Goal: Entertainment & Leisure: Consume media (video, audio)

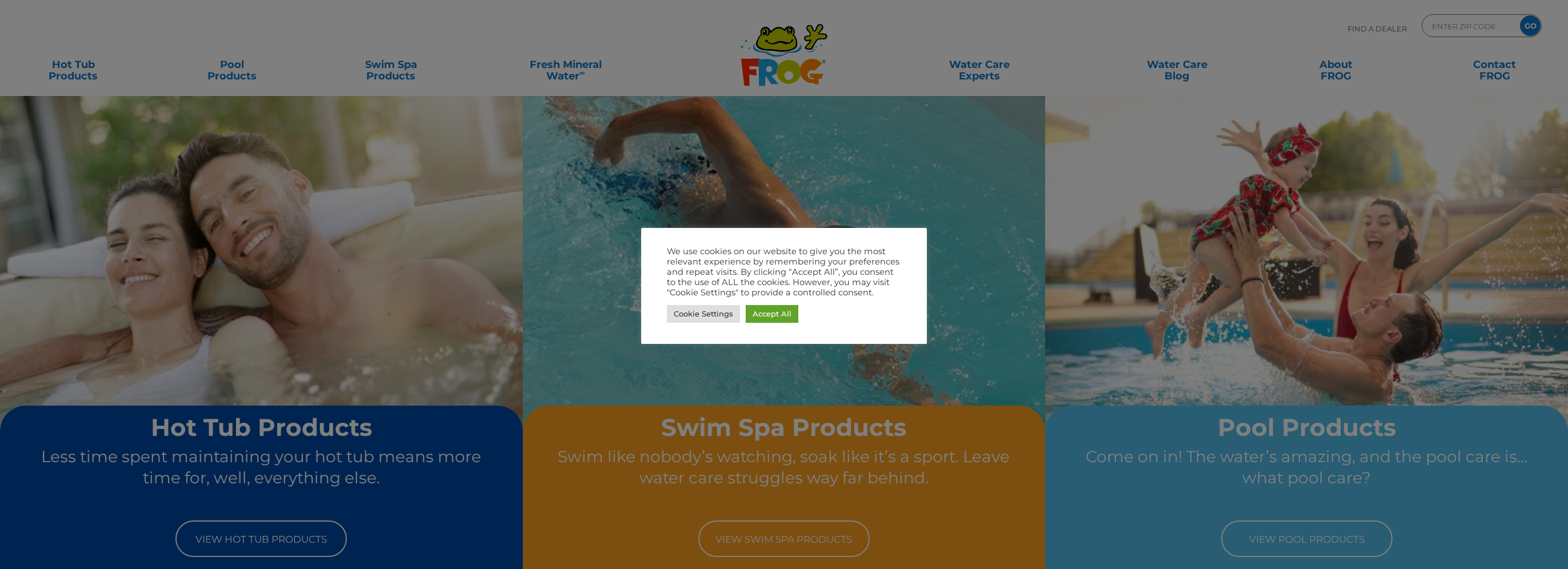
click at [754, 536] on div at bounding box center [784, 284] width 1568 height 569
click at [758, 320] on link "Accept All" at bounding box center [772, 314] width 52 height 18
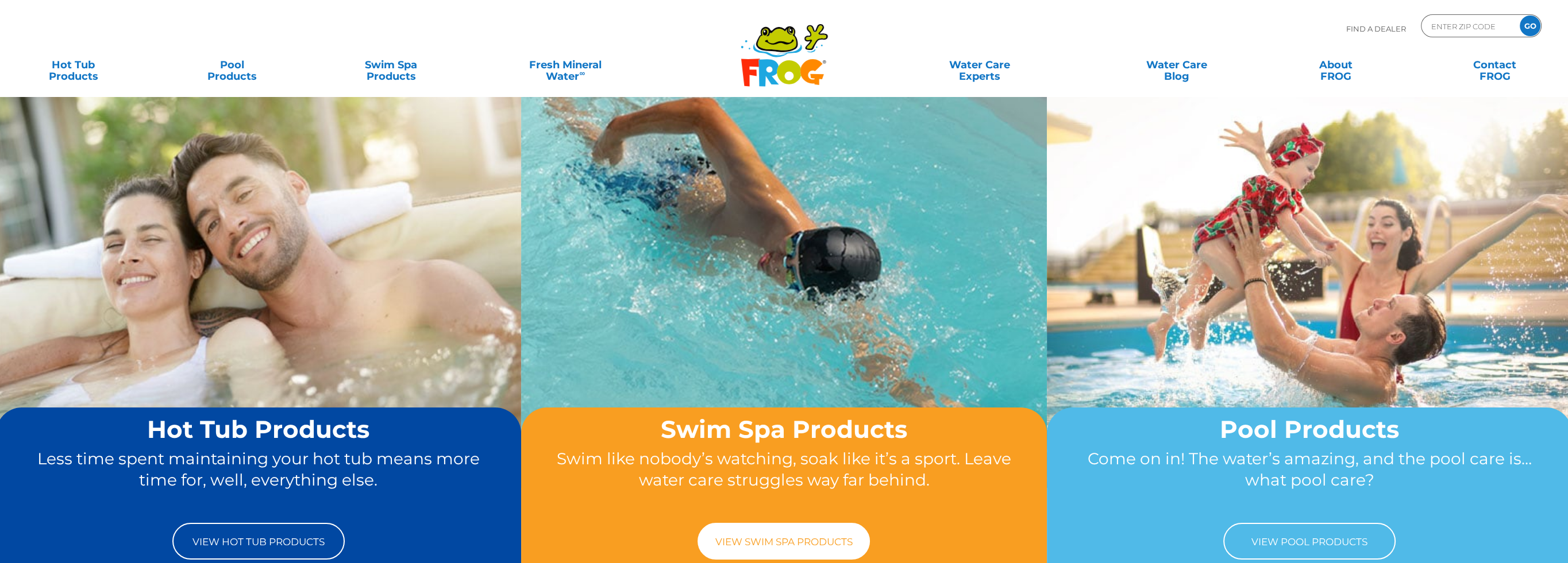
click at [781, 537] on link "View Swim Spa Products" at bounding box center [784, 541] width 173 height 37
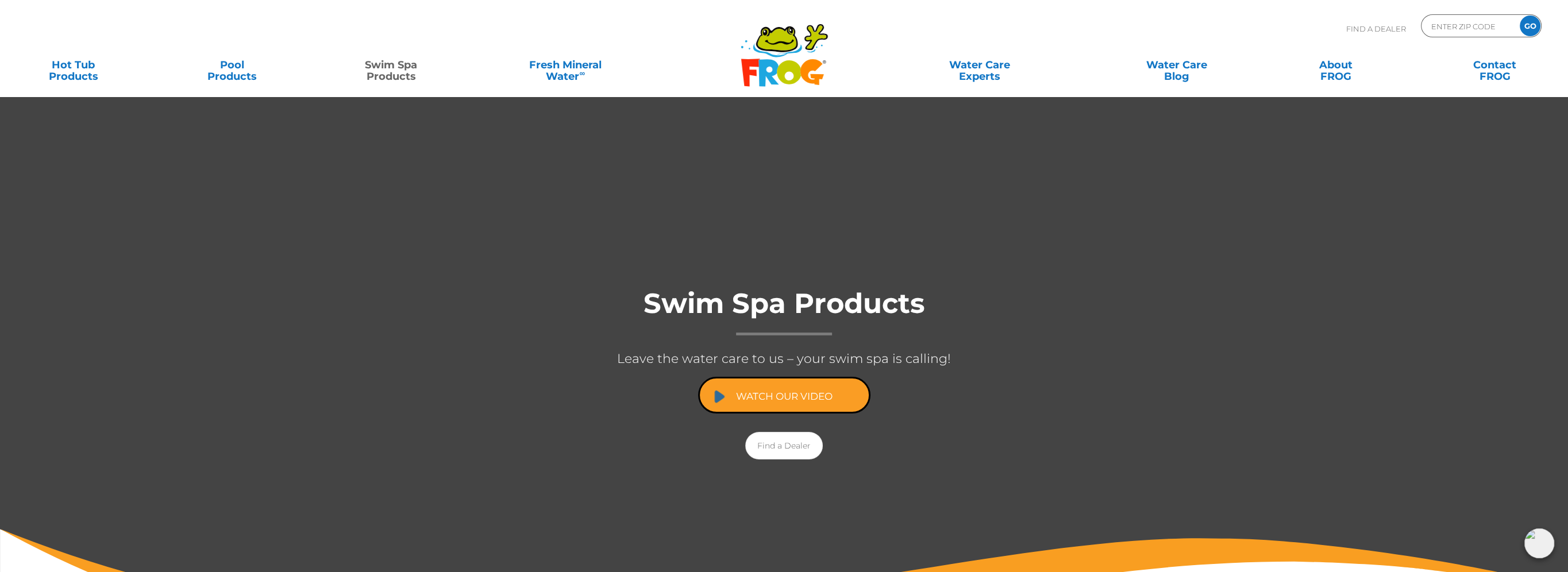
click at [753, 393] on link "Watch Our Video" at bounding box center [784, 395] width 173 height 37
